Goal: Share content: Share content

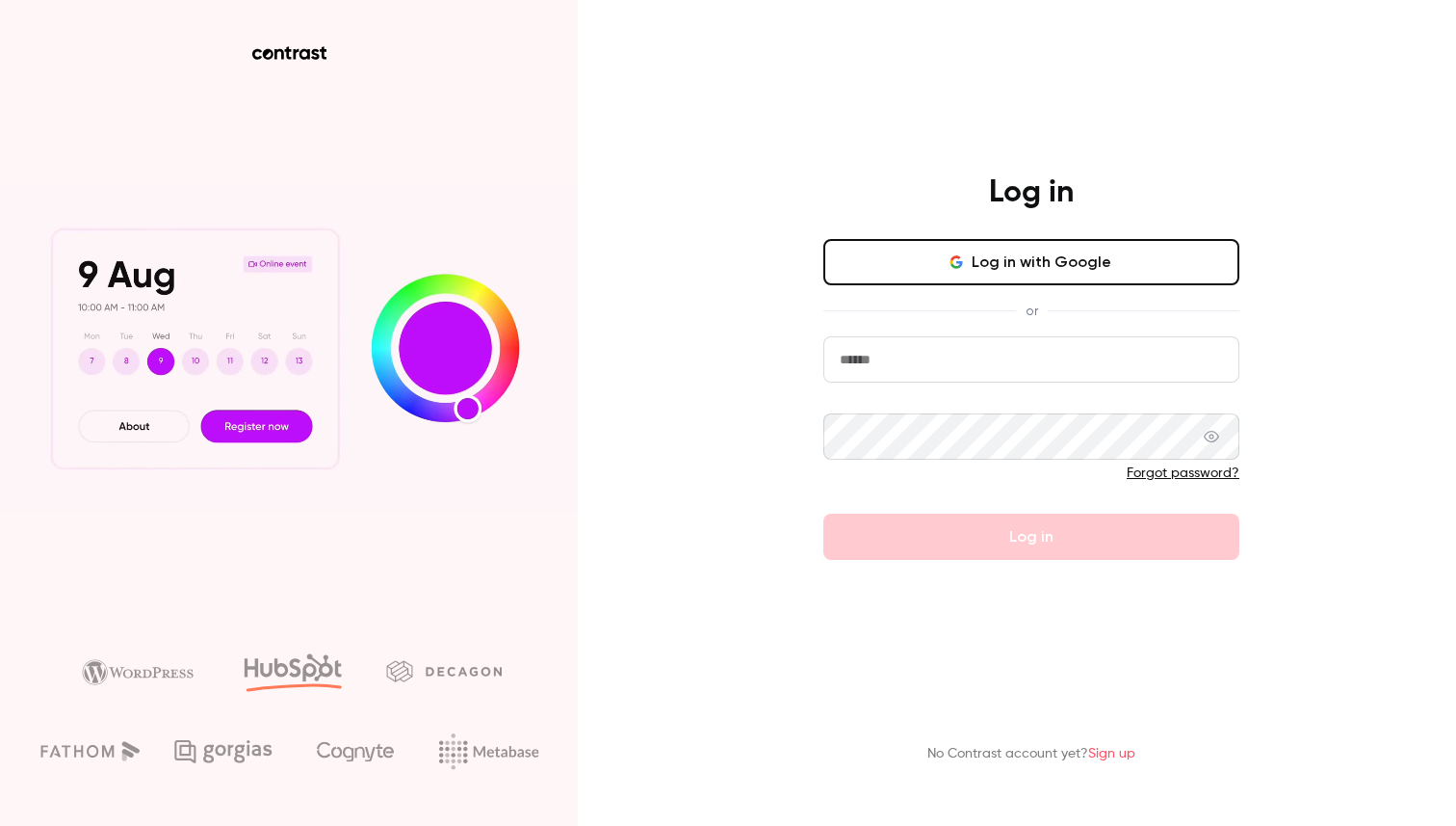
click at [925, 362] on input "email" at bounding box center [1032, 359] width 416 height 46
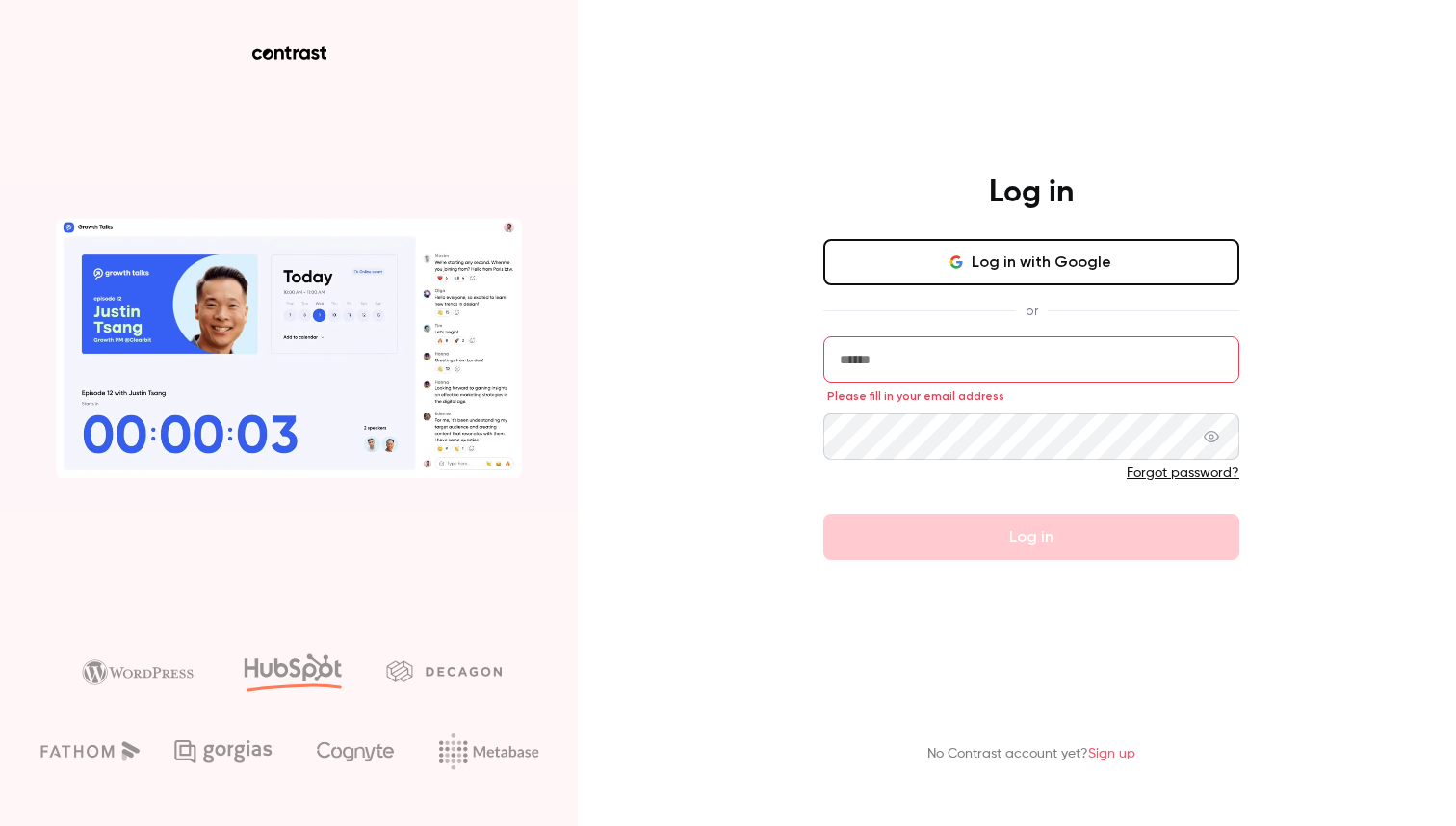
type input "**********"
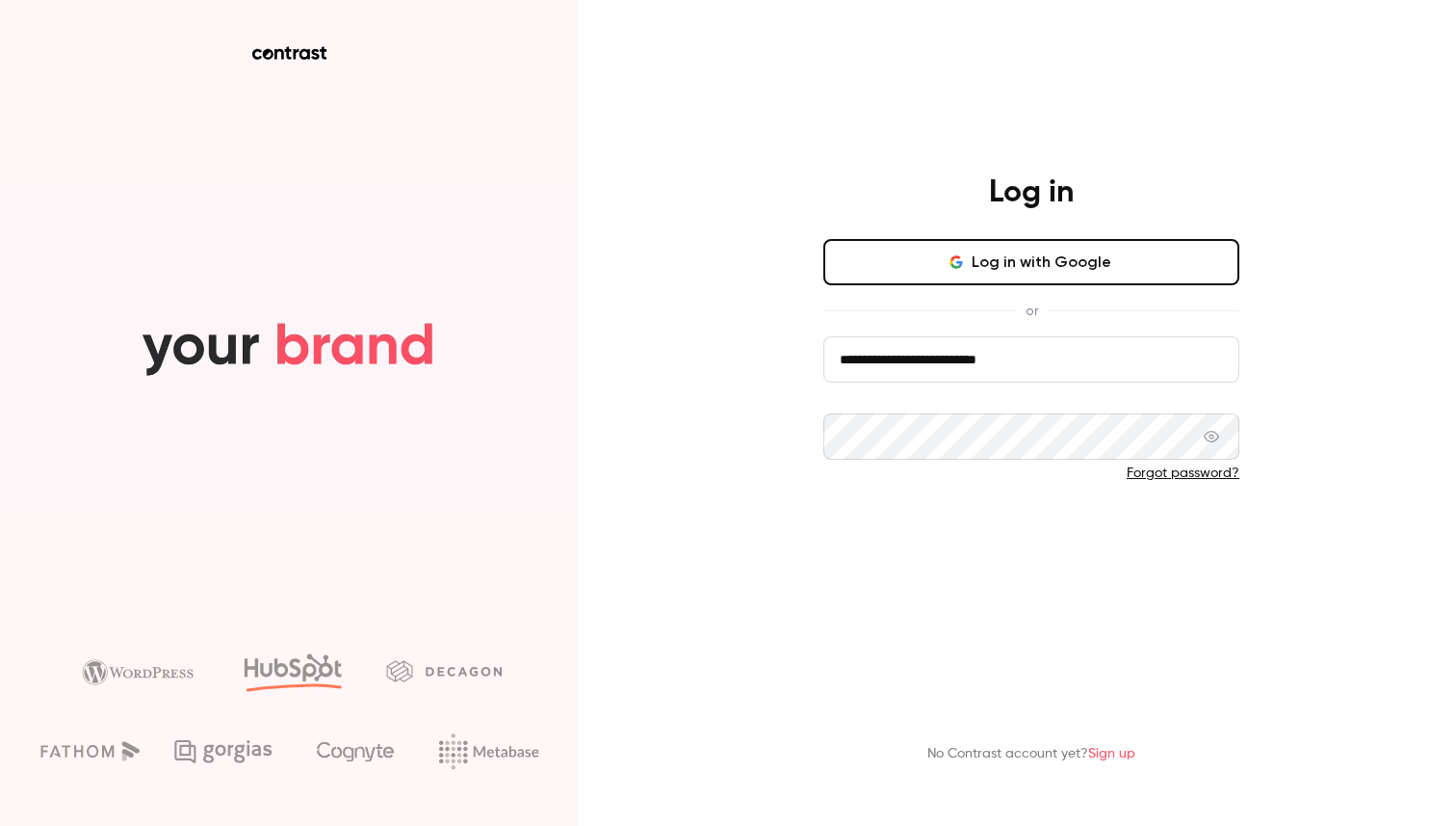
click at [979, 521] on button "Log in" at bounding box center [1032, 536] width 416 height 46
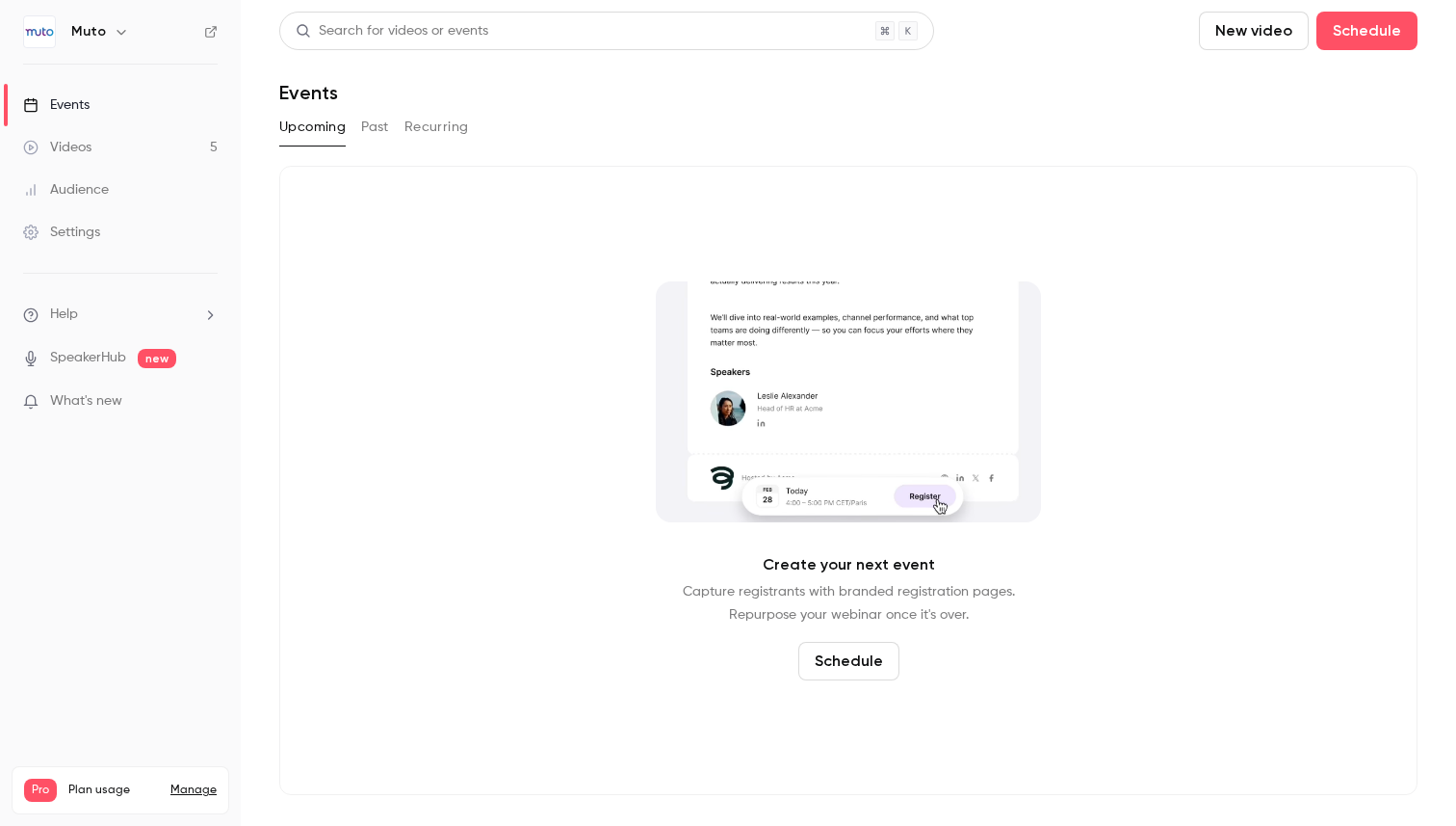
click at [103, 154] on link "Videos 5" at bounding box center [120, 147] width 240 height 42
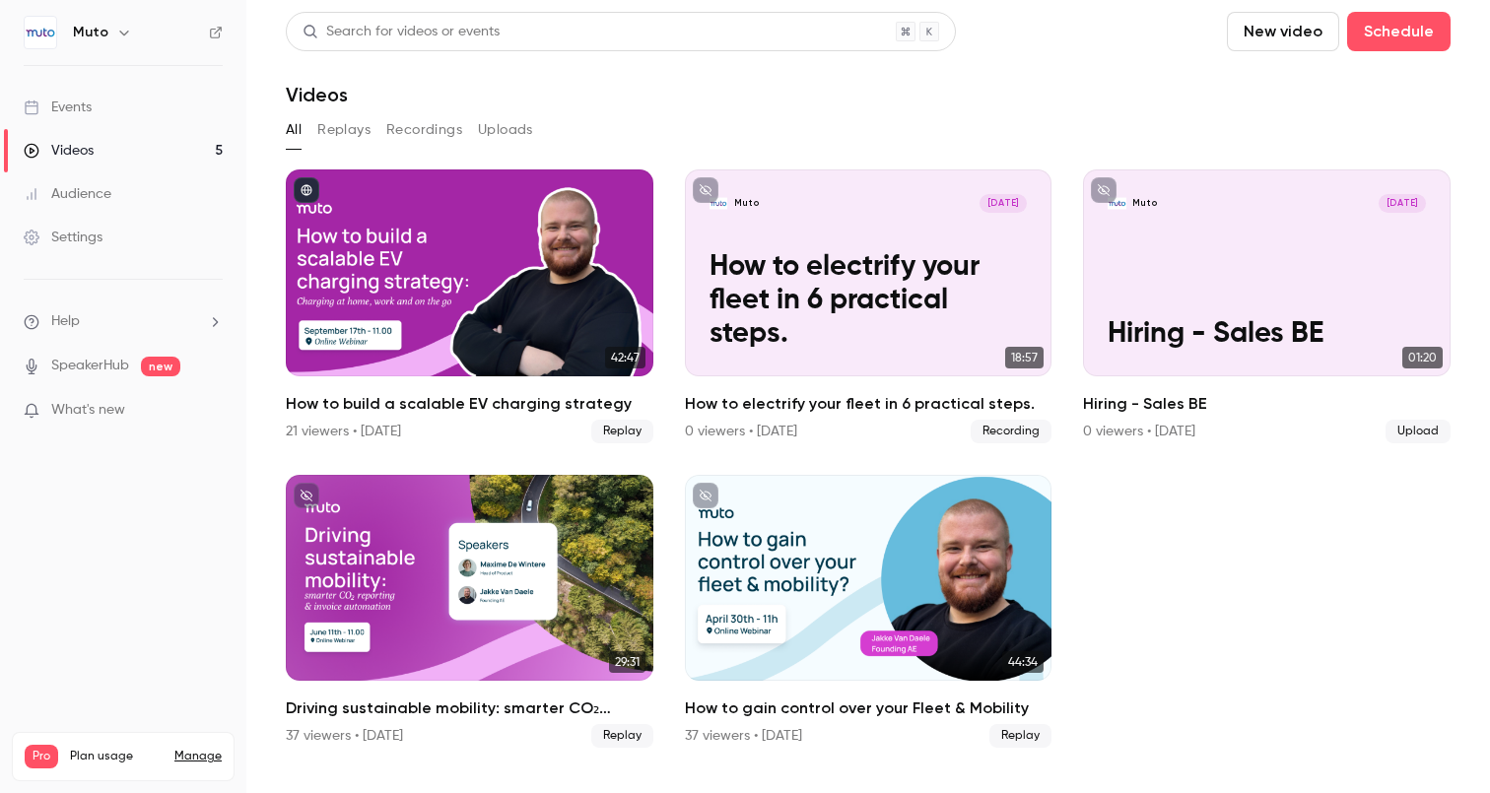
click at [107, 151] on link "Videos 5" at bounding box center [123, 150] width 246 height 43
click at [106, 47] on div "Muto" at bounding box center [123, 33] width 199 height 34
click at [107, 36] on div "Muto" at bounding box center [133, 33] width 120 height 24
click at [112, 33] on button "button" at bounding box center [124, 33] width 24 height 24
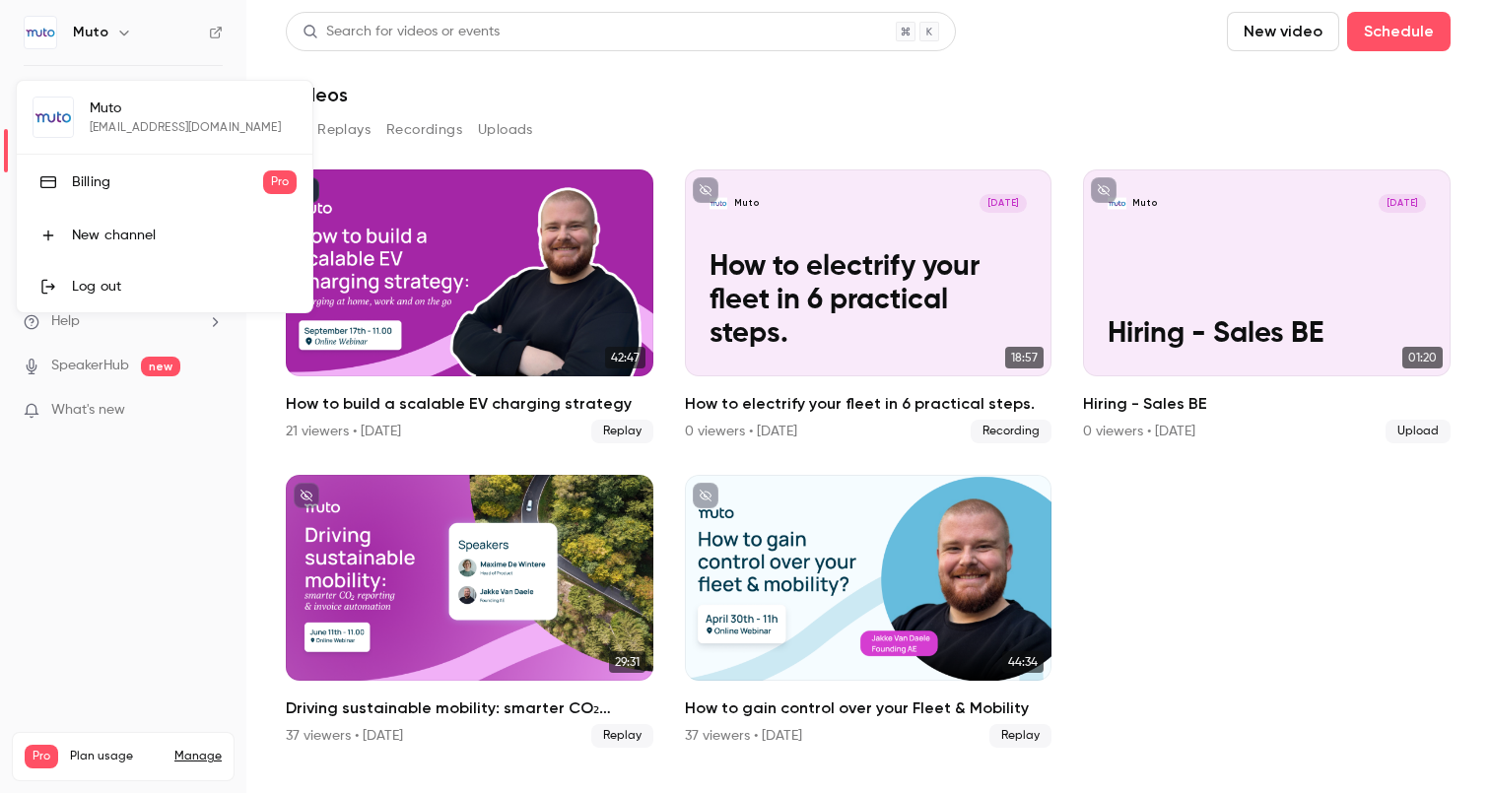
click at [446, 138] on div at bounding box center [745, 396] width 1490 height 793
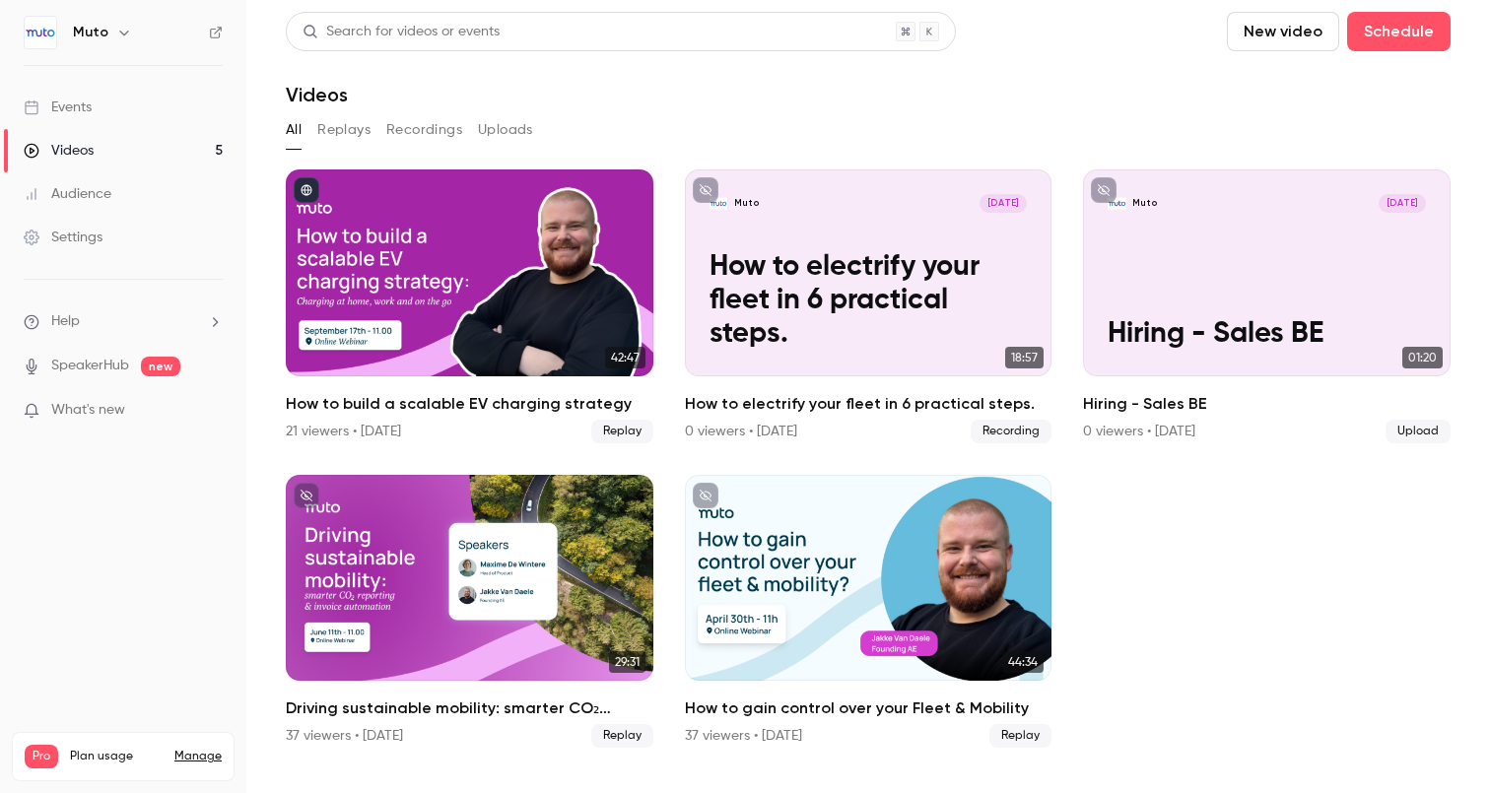
click at [164, 148] on link "Videos 5" at bounding box center [123, 150] width 246 height 43
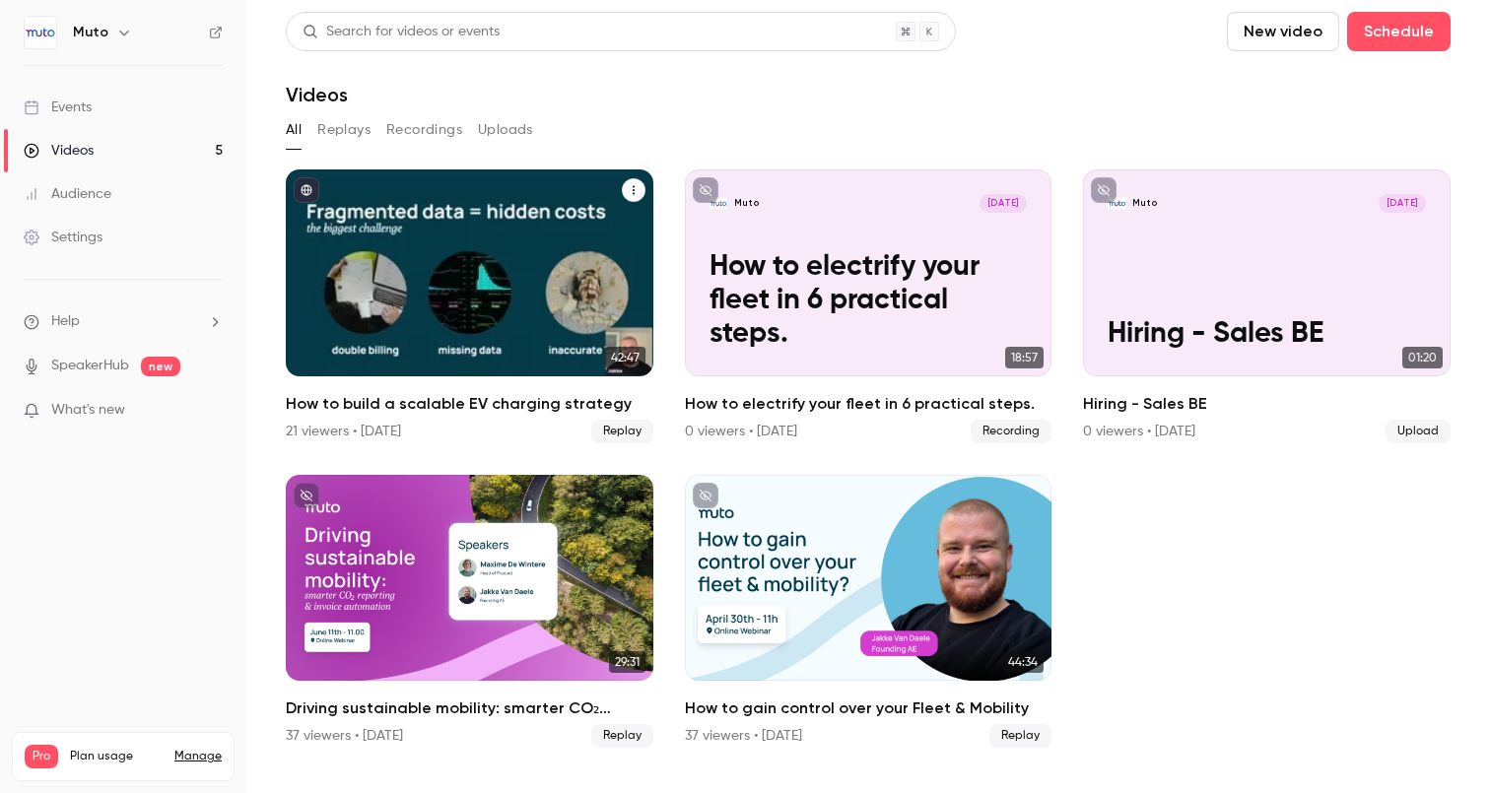
click at [631, 192] on icon "How to build a scalable EV charging strategy" at bounding box center [634, 190] width 12 height 12
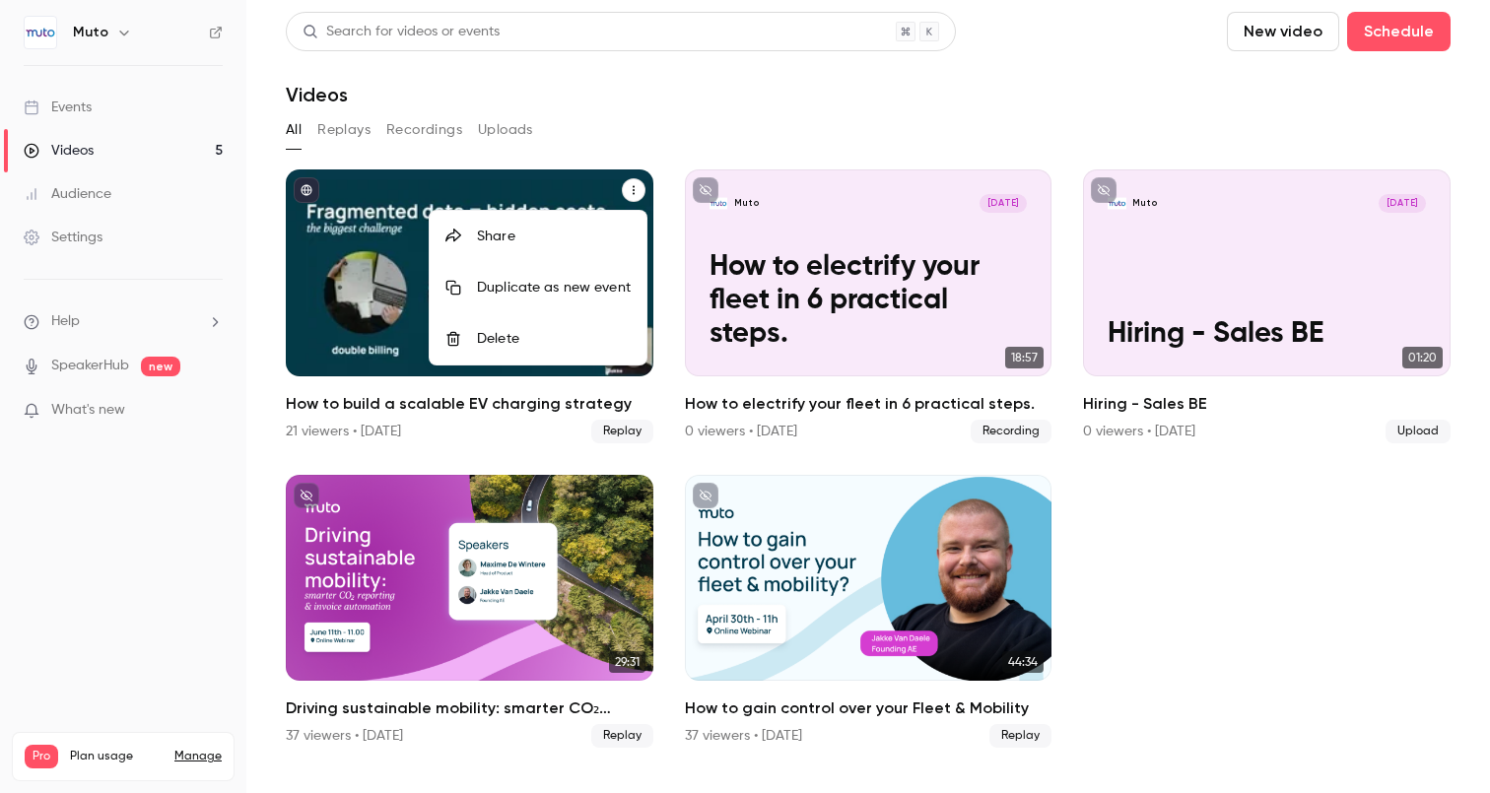
click at [358, 300] on div at bounding box center [745, 396] width 1490 height 793
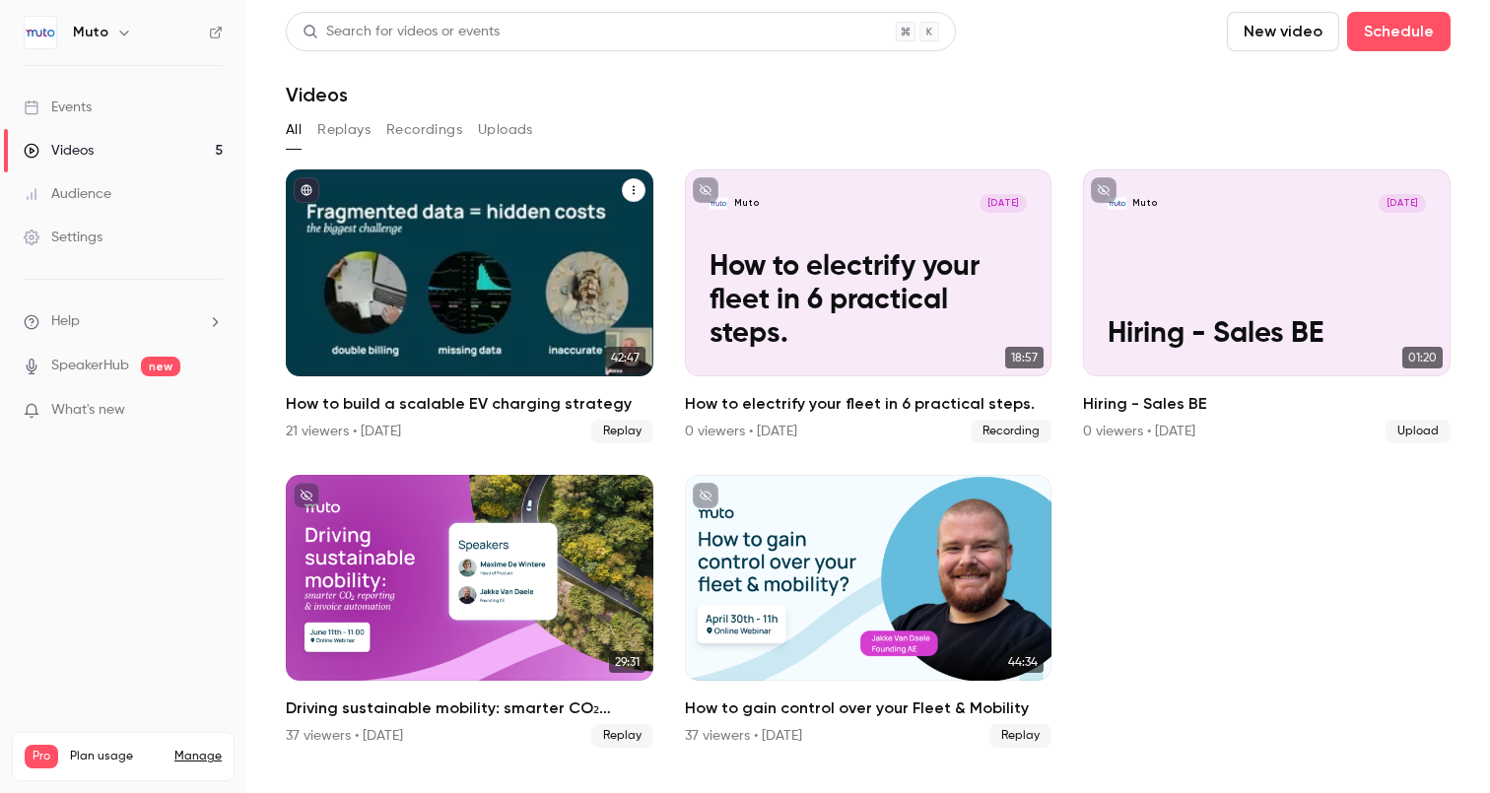
click at [389, 274] on div "How to build a scalable EV charging strategy" at bounding box center [470, 273] width 368 height 207
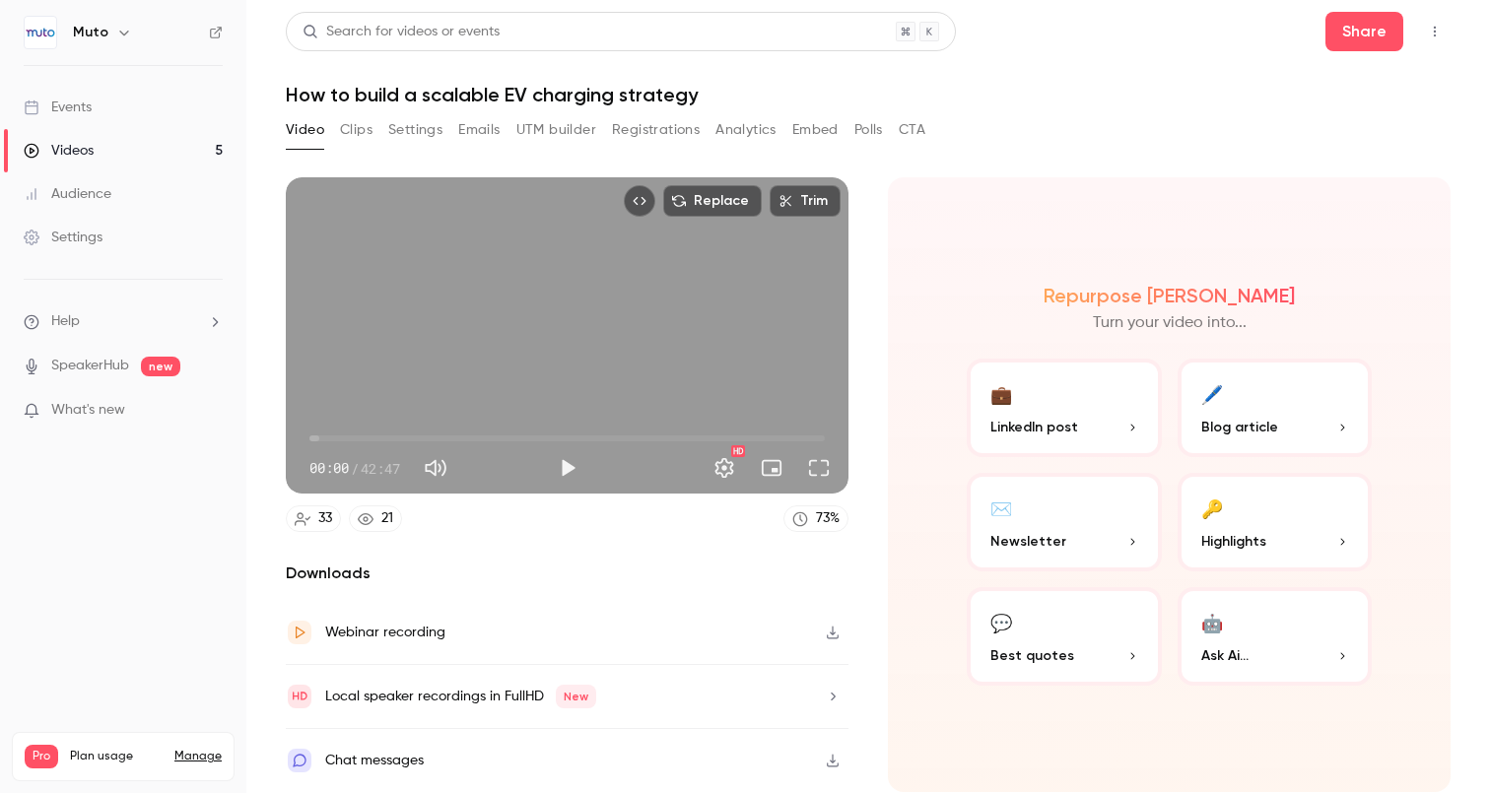
click at [802, 122] on button "Embed" at bounding box center [815, 130] width 46 height 32
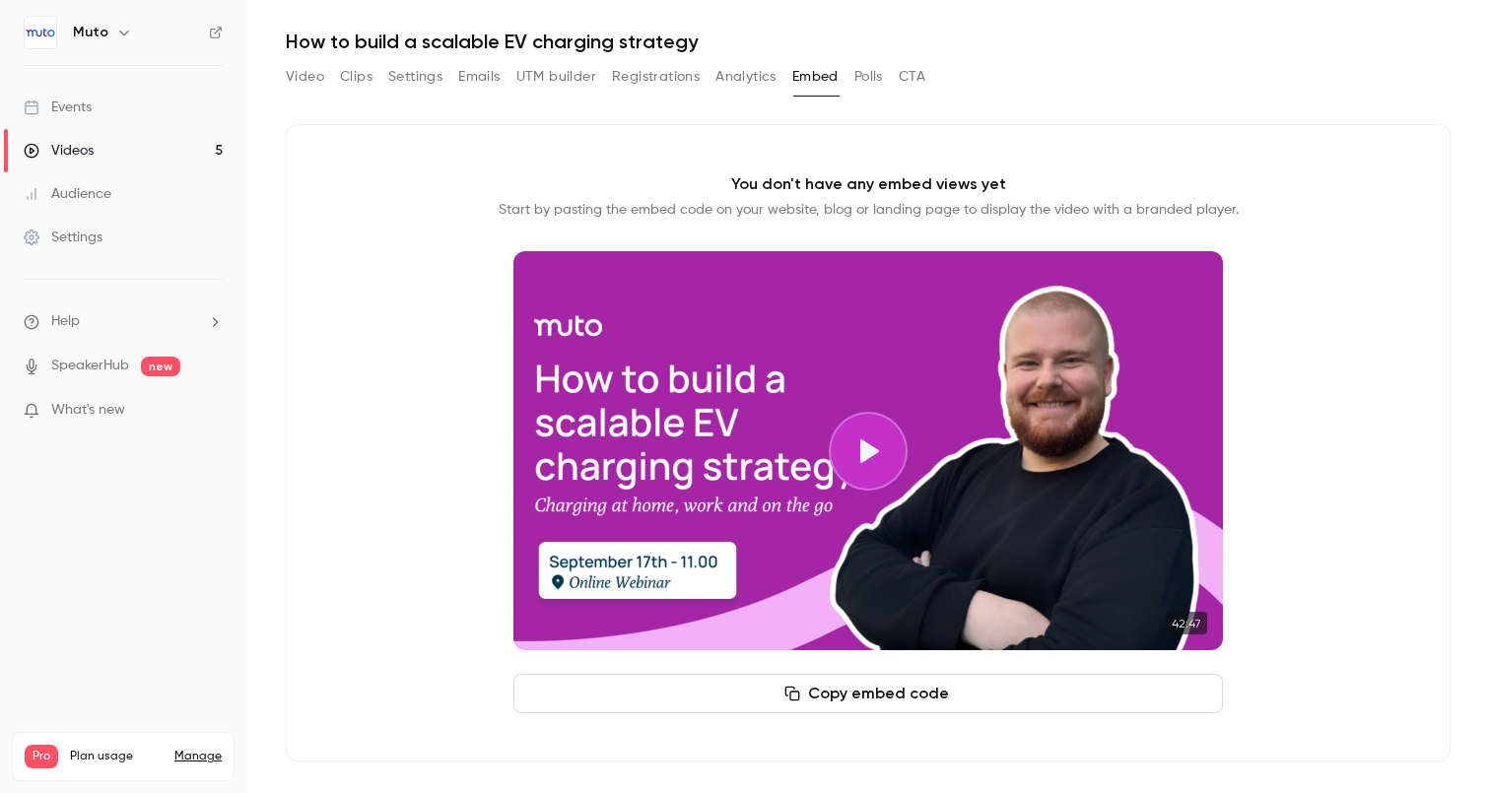
scroll to position [50, 0]
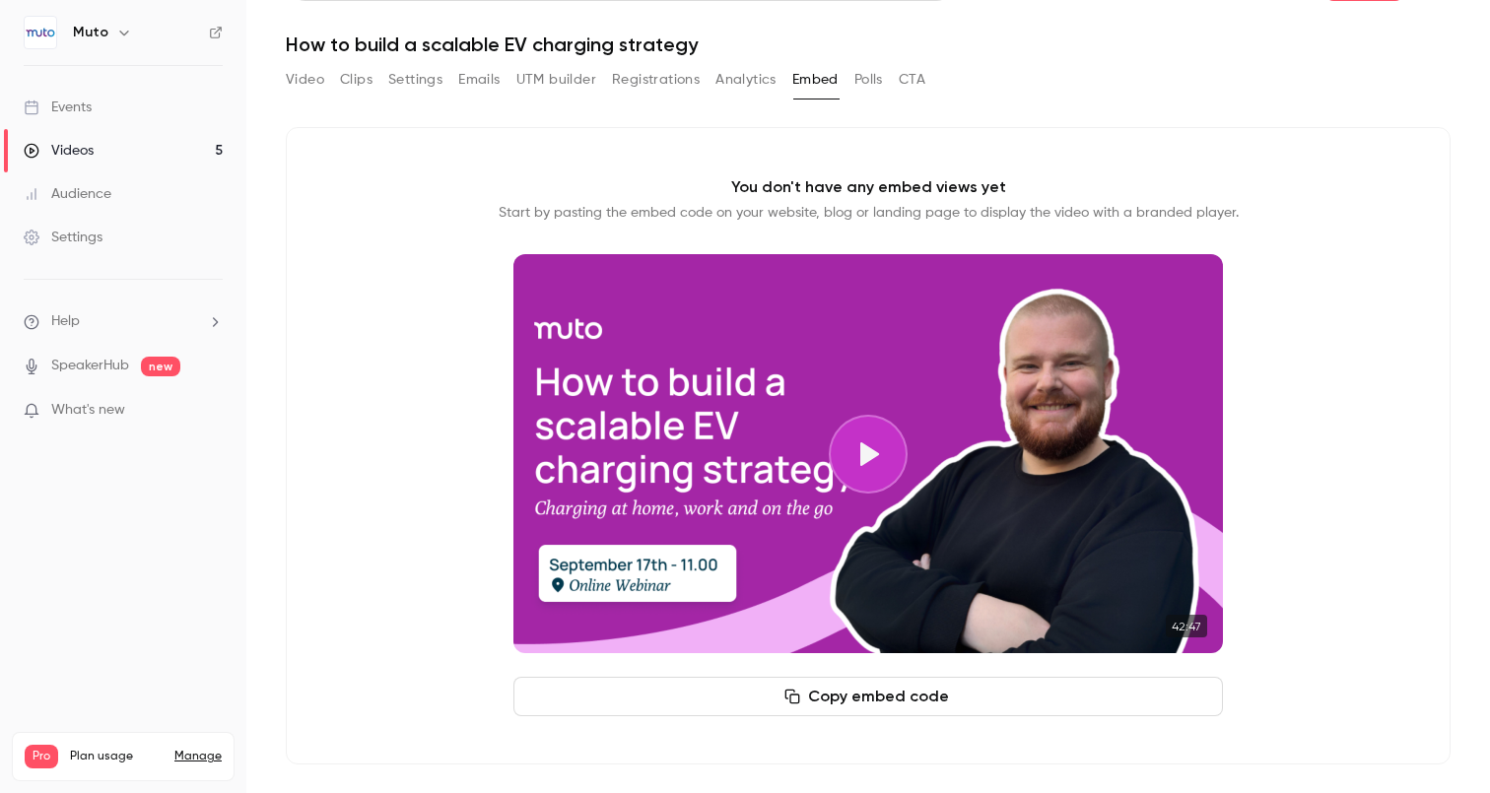
click at [869, 697] on button "Copy embed code" at bounding box center [869, 696] width 710 height 39
click at [307, 71] on button "Video" at bounding box center [305, 80] width 38 height 32
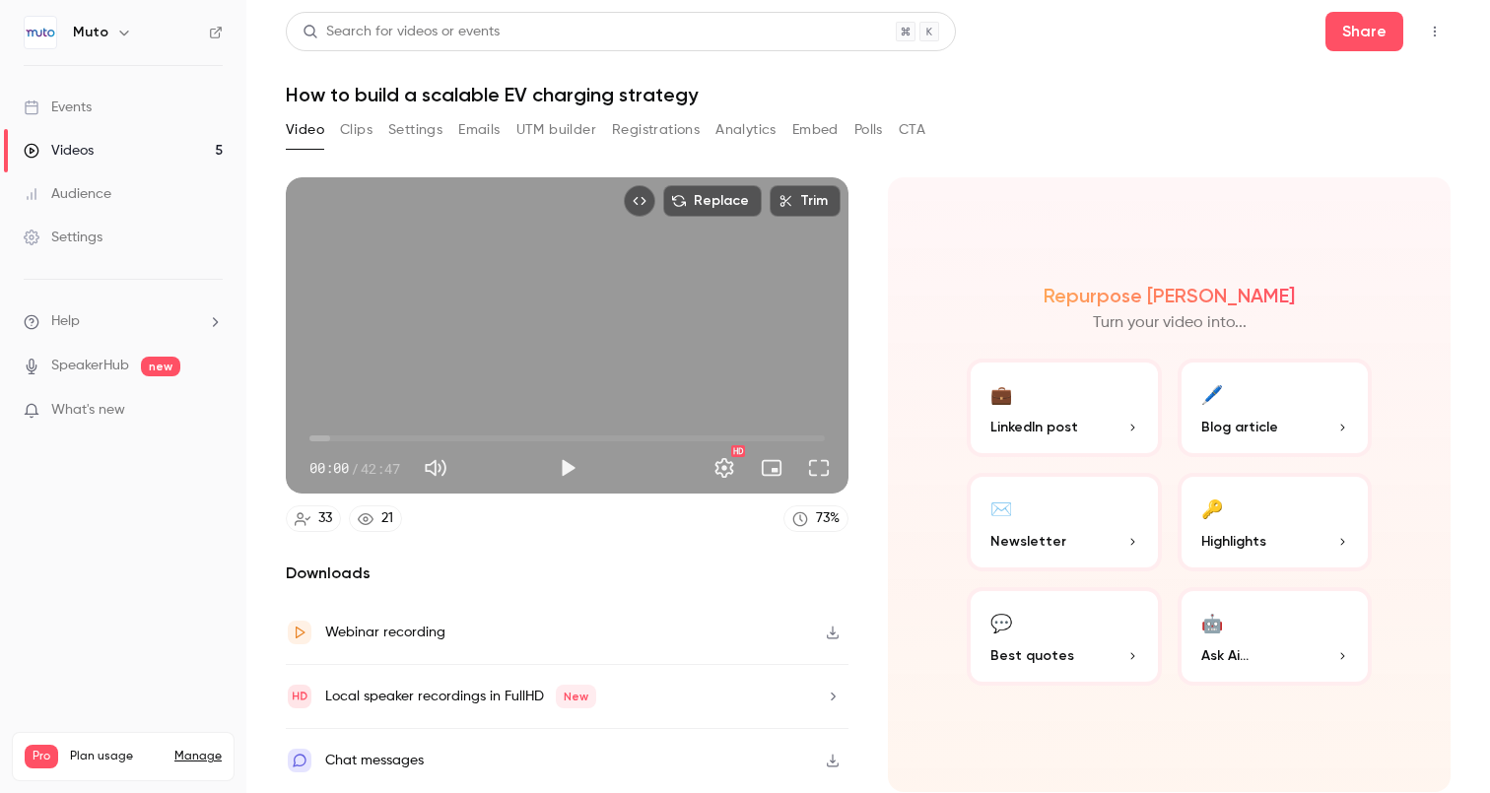
click at [817, 136] on button "Embed" at bounding box center [815, 130] width 46 height 32
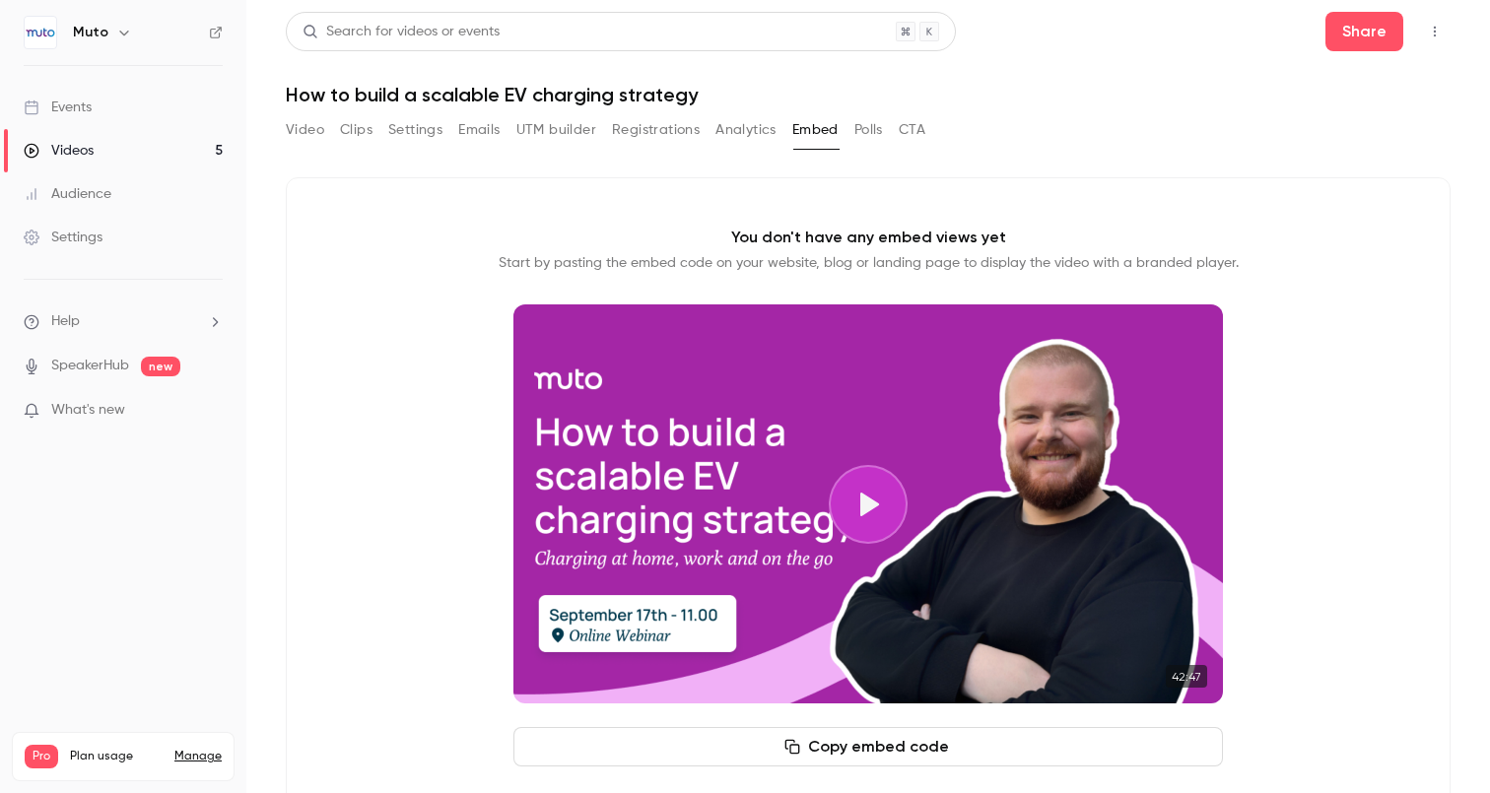
click at [318, 130] on button "Video" at bounding box center [305, 130] width 38 height 32
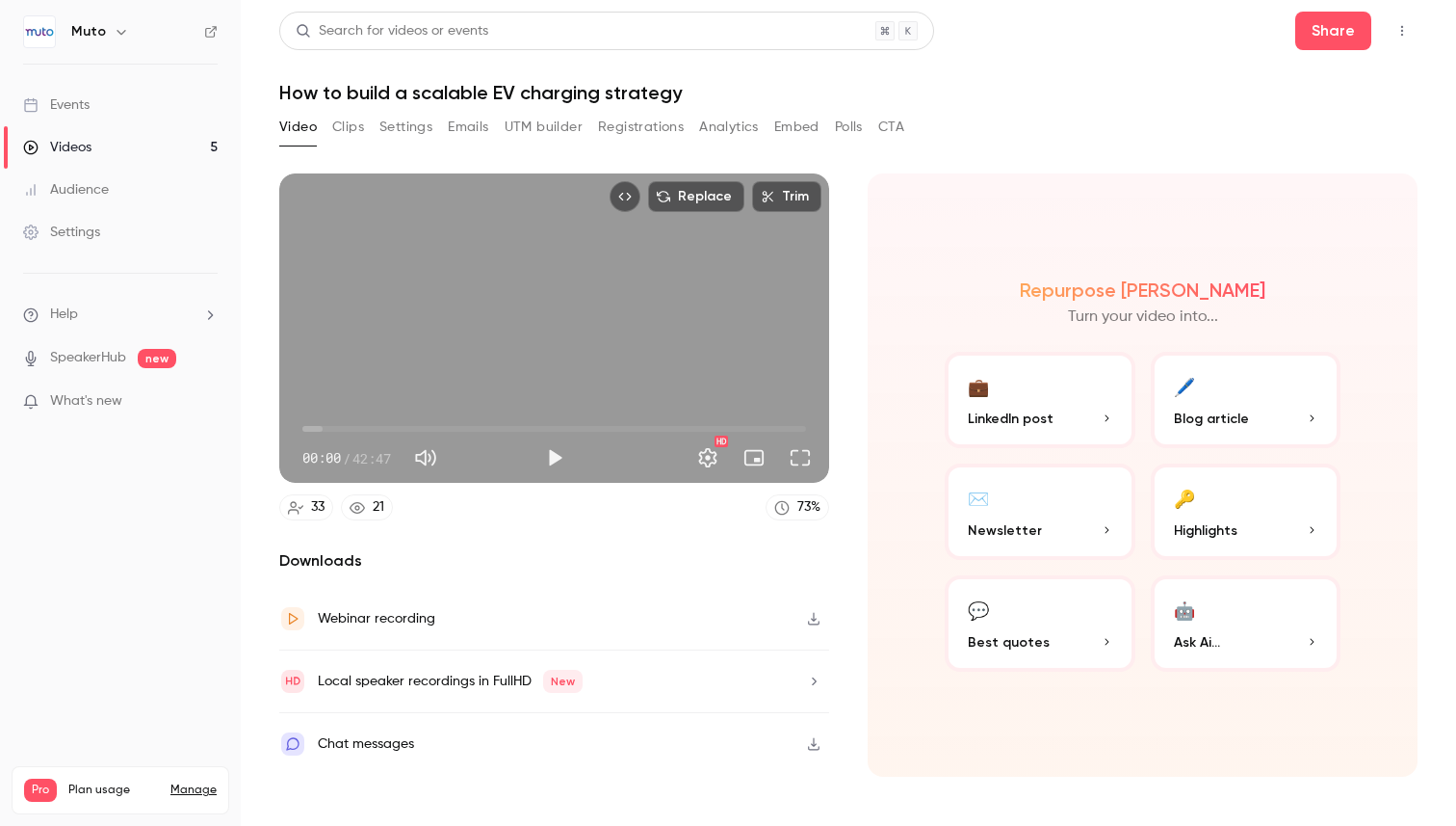
click at [87, 117] on link "Events" at bounding box center [120, 105] width 240 height 42
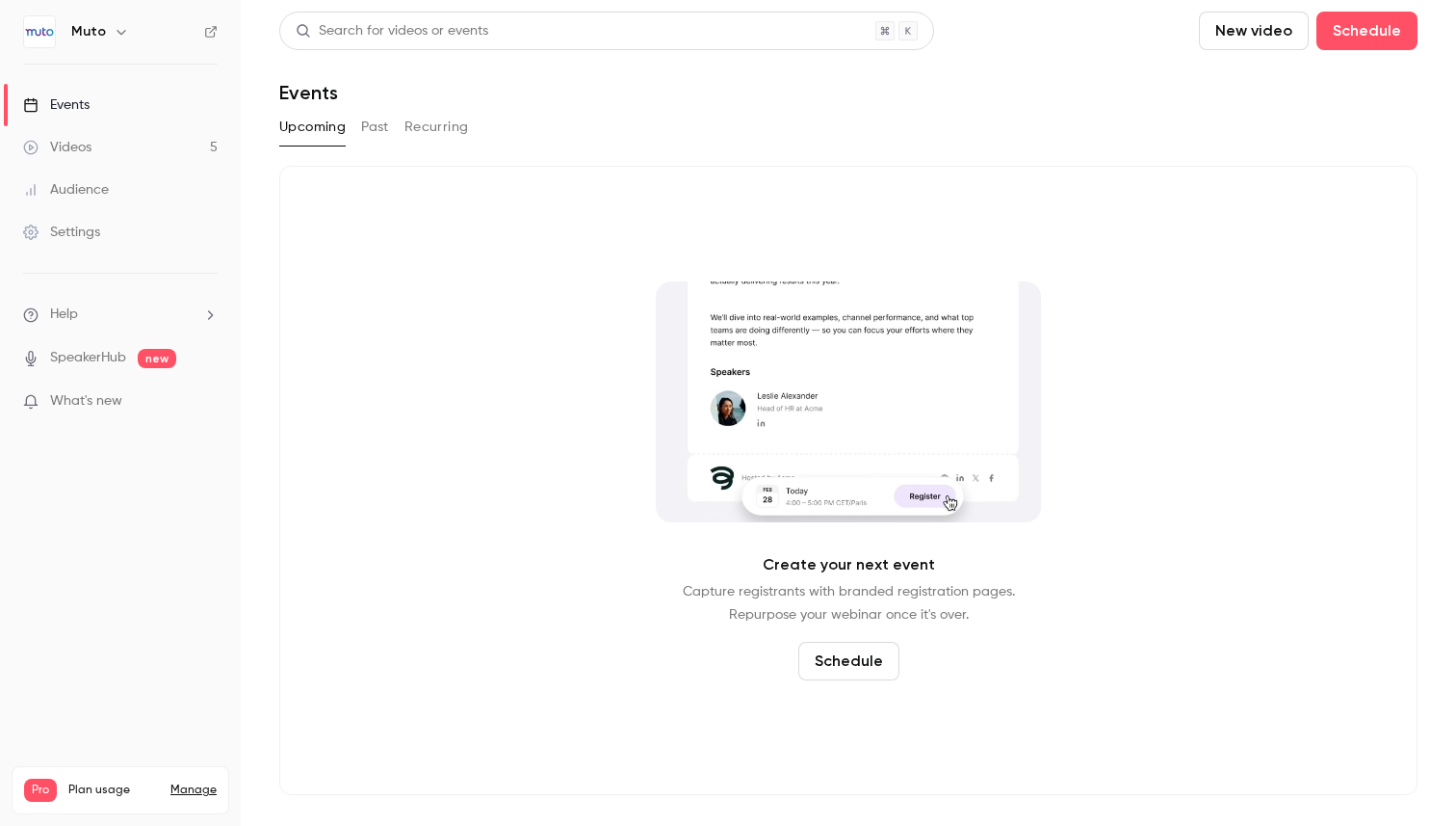
click at [381, 114] on button "Past" at bounding box center [375, 127] width 28 height 31
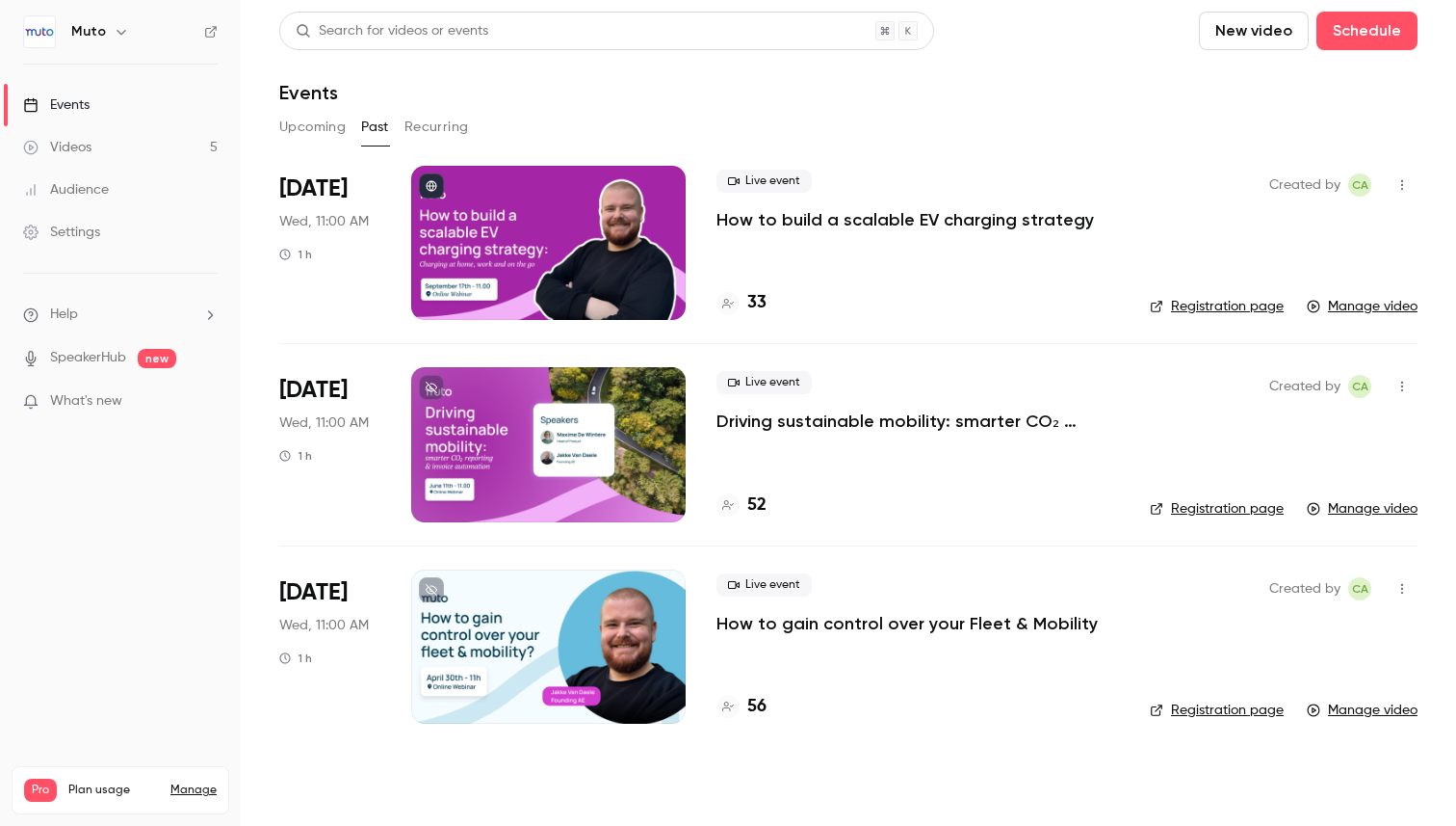
click at [450, 128] on button "Recurring" at bounding box center [437, 127] width 64 height 31
